Goal: Information Seeking & Learning: Learn about a topic

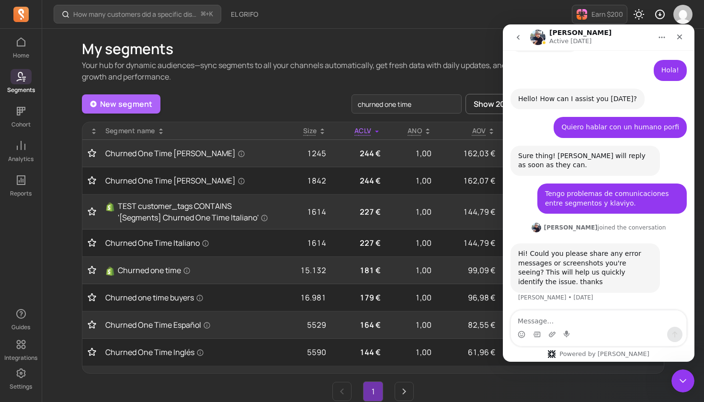
scroll to position [78, 0]
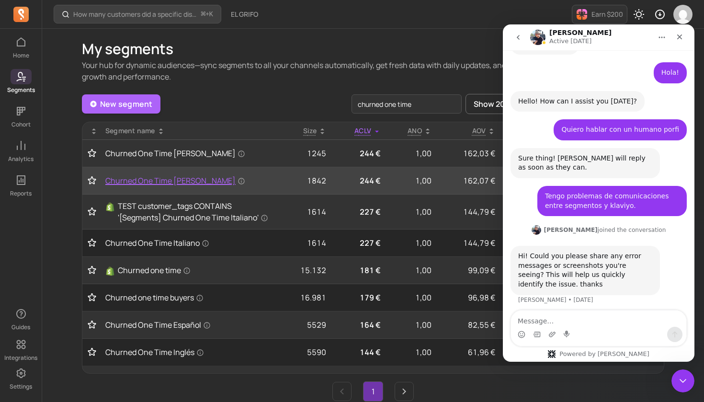
click at [161, 182] on span "Churned One Time [PERSON_NAME]" at bounding box center [175, 180] width 140 height 11
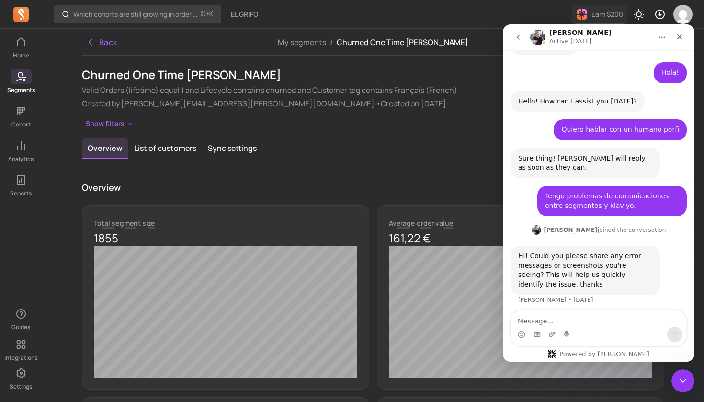
click at [660, 37] on icon "Home" at bounding box center [662, 38] width 8 height 8
click at [520, 37] on icon "go back" at bounding box center [518, 38] width 8 height 8
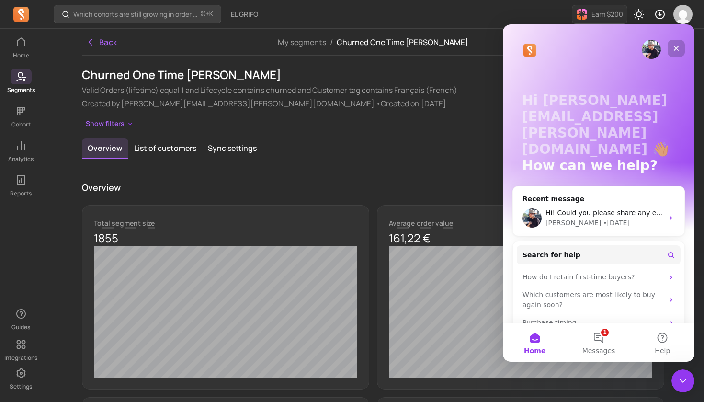
click at [676, 49] on icon "Close" at bounding box center [676, 48] width 5 height 5
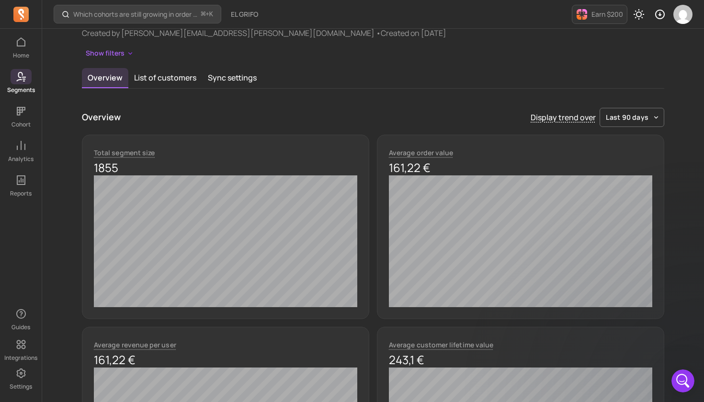
scroll to position [70, 0]
click at [175, 79] on button "List of customers" at bounding box center [165, 78] width 74 height 20
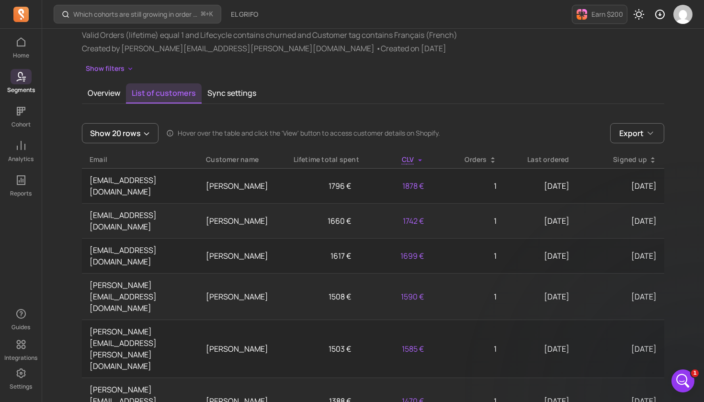
scroll to position [55, 0]
click at [238, 93] on button "Sync settings" at bounding box center [232, 93] width 60 height 20
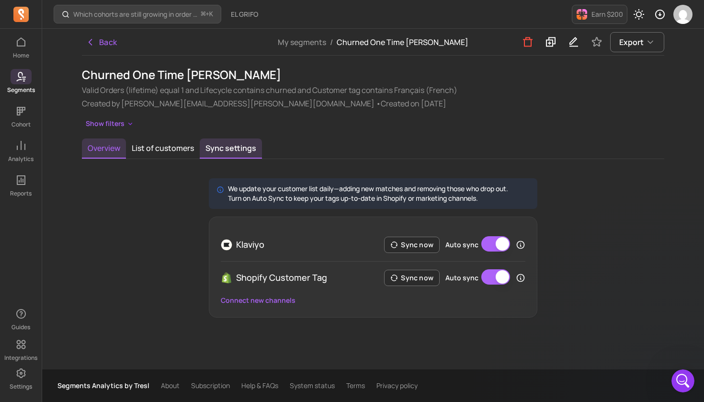
click at [110, 144] on button "Overview" at bounding box center [104, 148] width 44 height 20
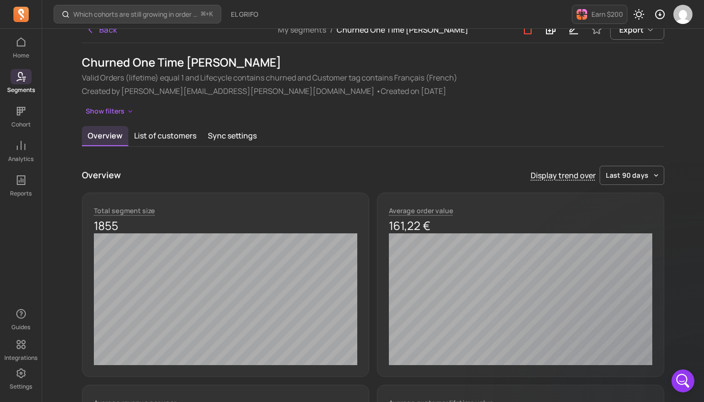
scroll to position [9, 0]
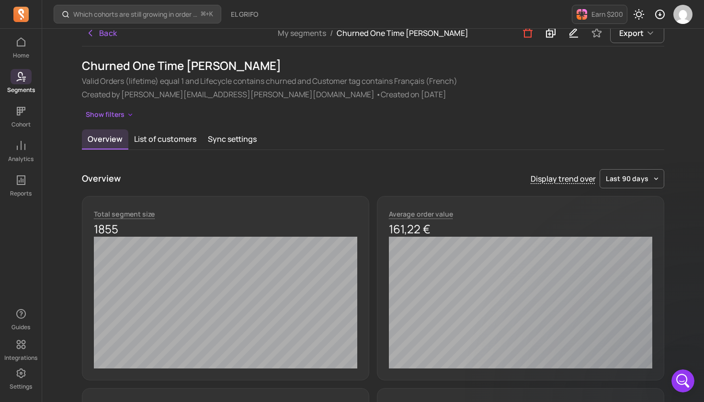
drag, startPoint x: 458, startPoint y: 401, endPoint x: 149, endPoint y: 401, distance: 309.4
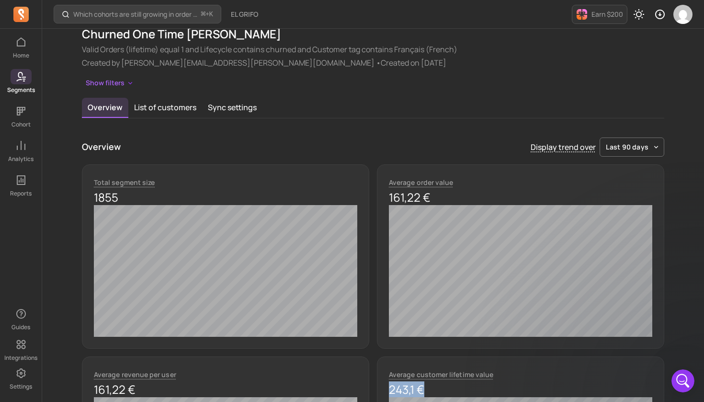
scroll to position [41, 0]
